Goal: Information Seeking & Learning: Learn about a topic

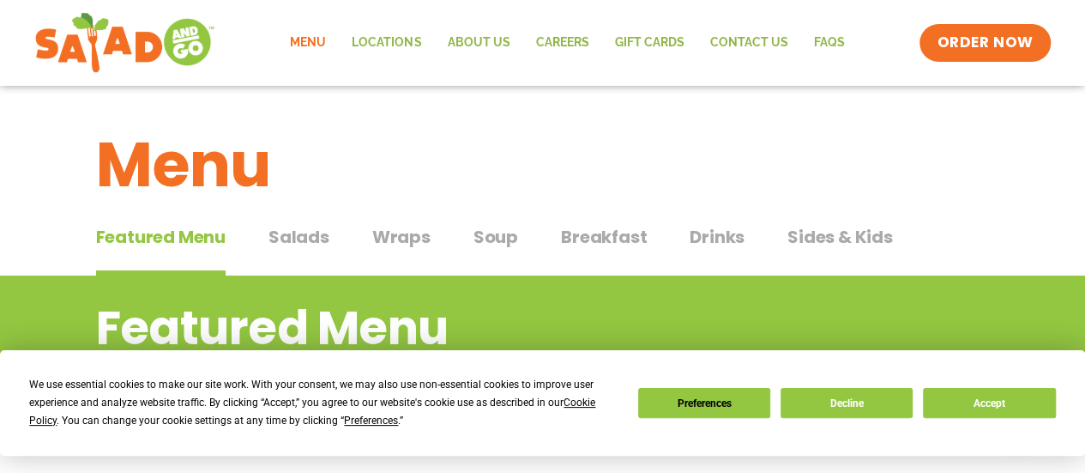
scroll to position [86, 0]
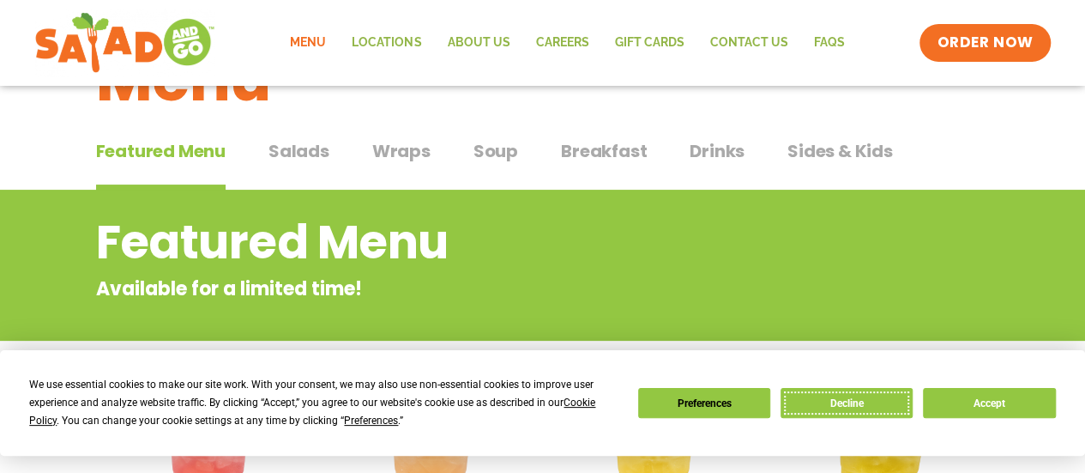
click at [839, 409] on button "Decline" at bounding box center [847, 403] width 132 height 30
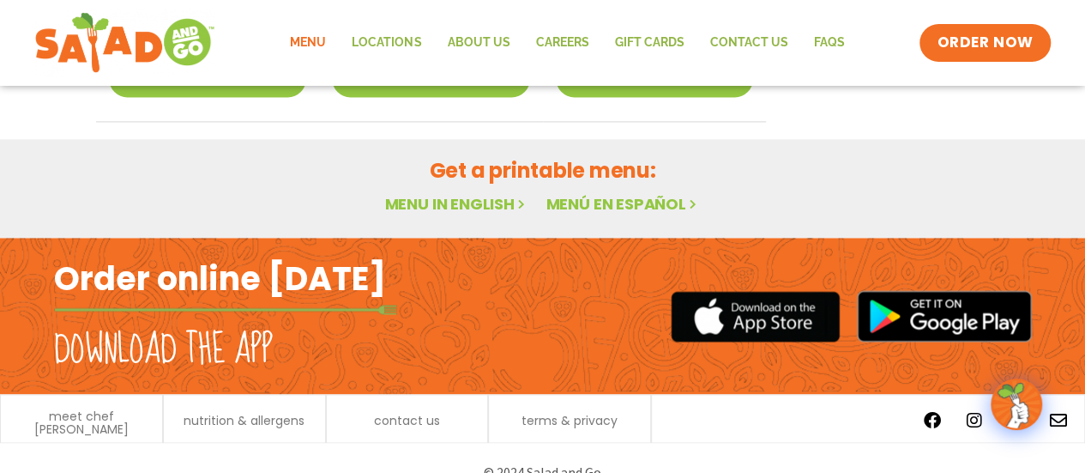
scroll to position [1227, 0]
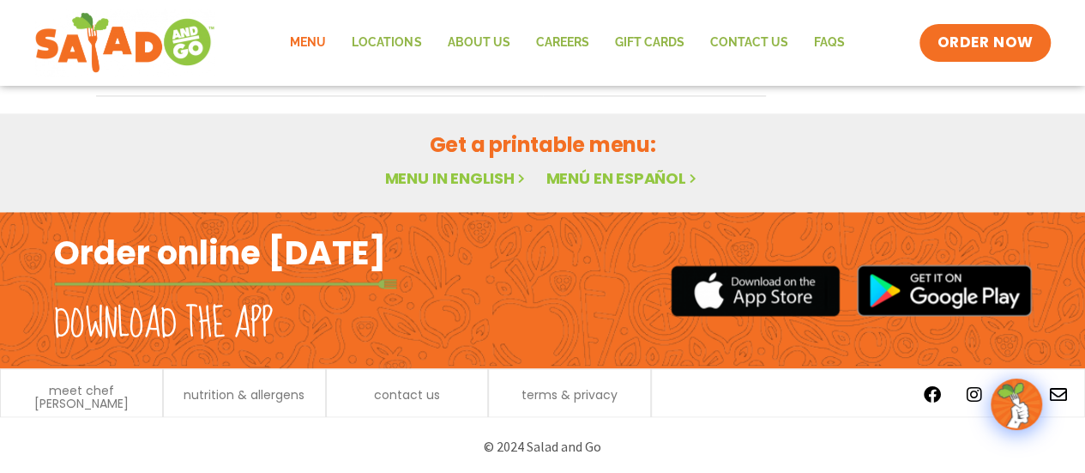
click at [503, 172] on link "Menu in English" at bounding box center [456, 177] width 144 height 21
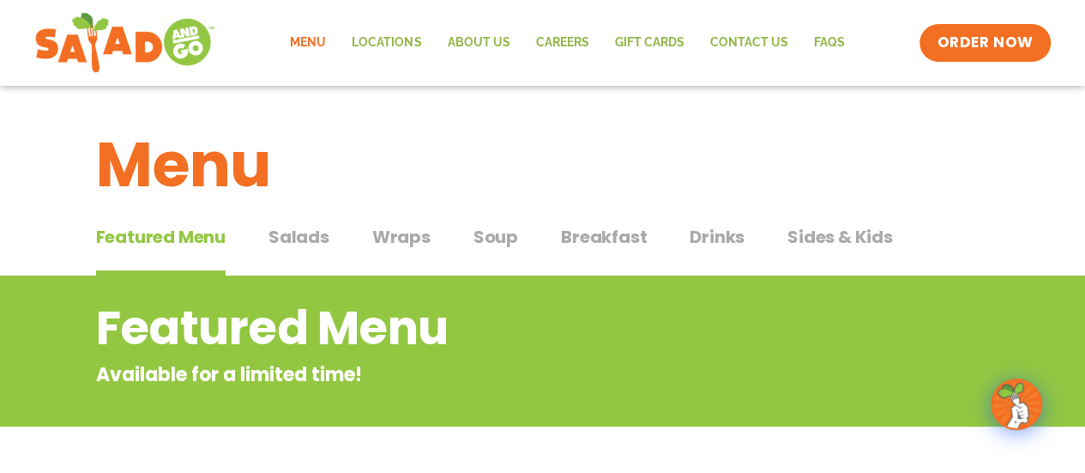
click at [409, 243] on span "Wraps" at bounding box center [401, 237] width 58 height 26
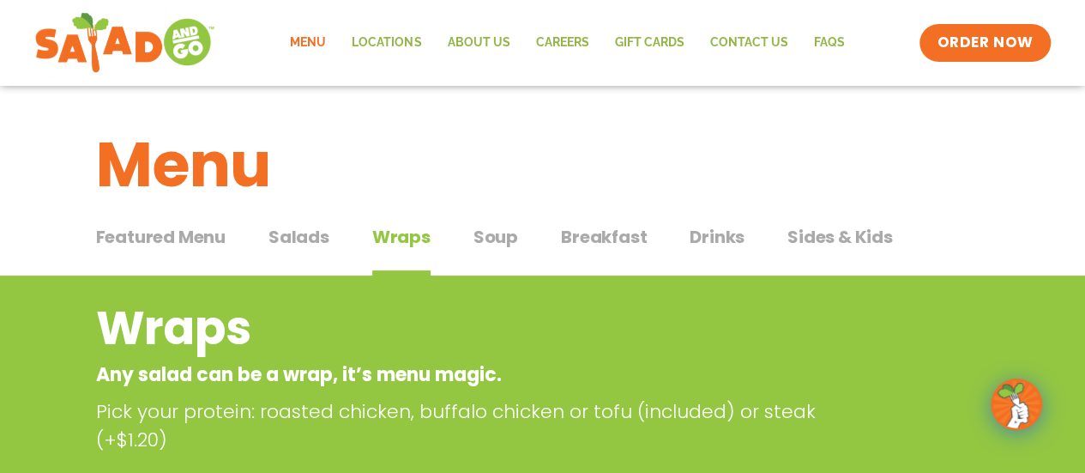
click at [482, 239] on span "Soup" at bounding box center [496, 237] width 45 height 26
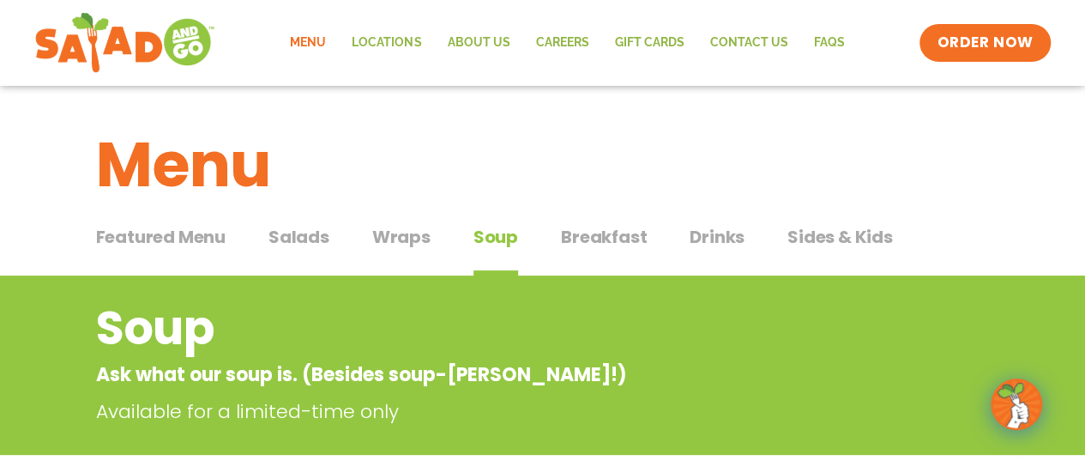
click at [331, 241] on div "Featured Menu Featured Menu Salads Salads Wraps Wraps Soup Soup Breakfast Break…" at bounding box center [543, 247] width 894 height 58
click at [299, 236] on span "Salads" at bounding box center [299, 237] width 61 height 26
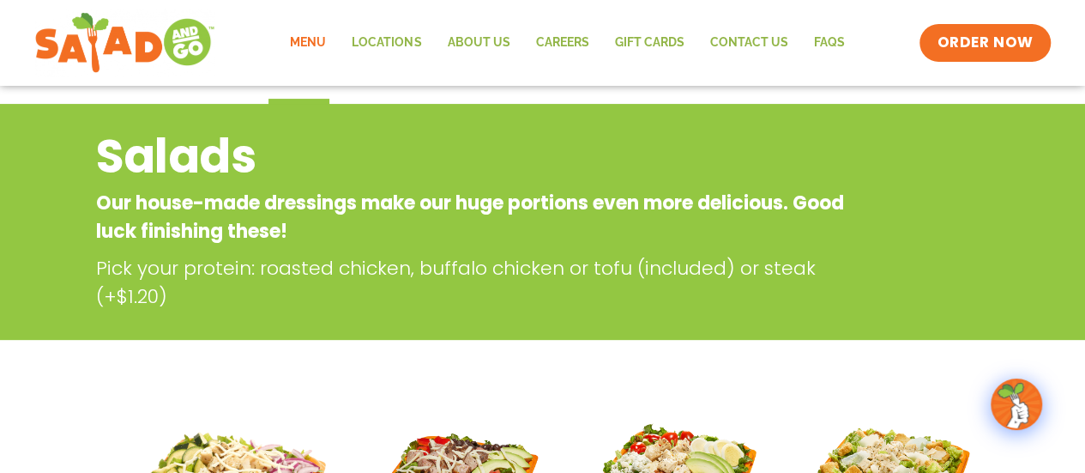
scroll to position [86, 0]
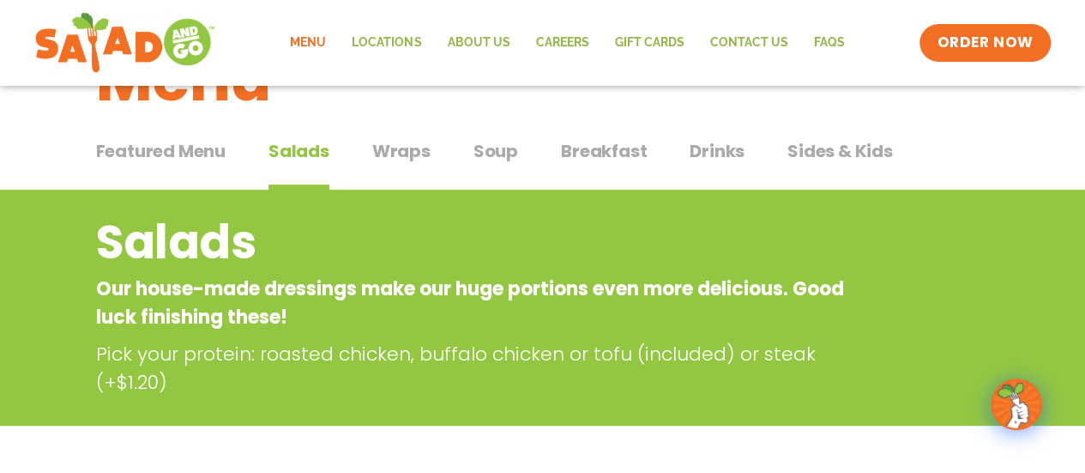
click at [414, 155] on span "Wraps" at bounding box center [401, 151] width 58 height 26
